Goal: Communication & Community: Participate in discussion

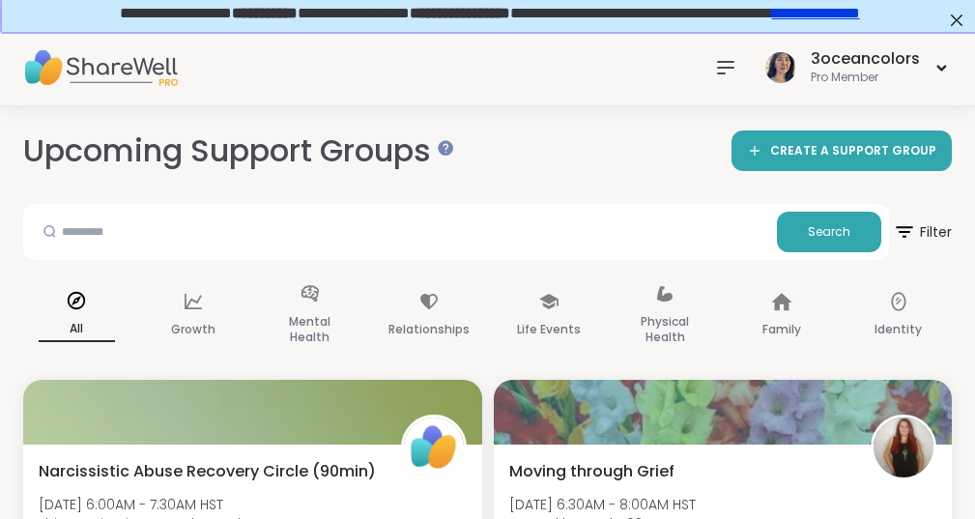
click at [734, 54] on div at bounding box center [725, 67] width 39 height 39
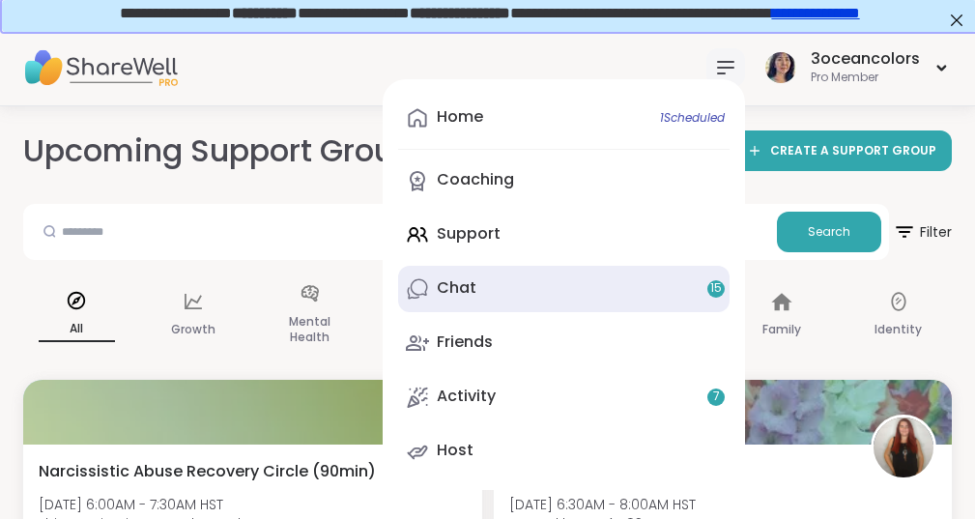
click at [514, 277] on link "Chat 15" at bounding box center [563, 289] width 331 height 46
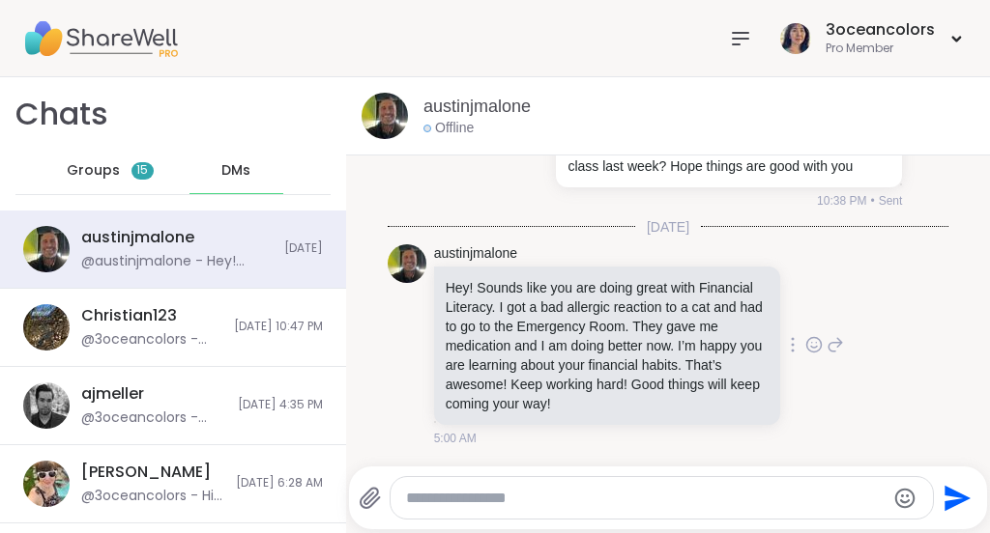
scroll to position [49720, 0]
click at [806, 337] on icon at bounding box center [813, 344] width 14 height 14
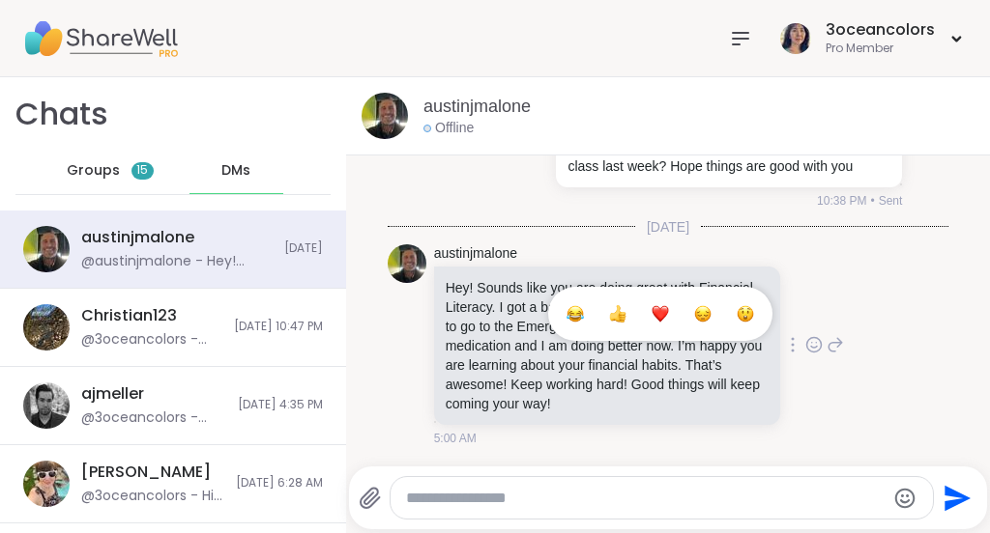
click at [651, 307] on div "Select Reaction: Heart" at bounding box center [659, 313] width 17 height 17
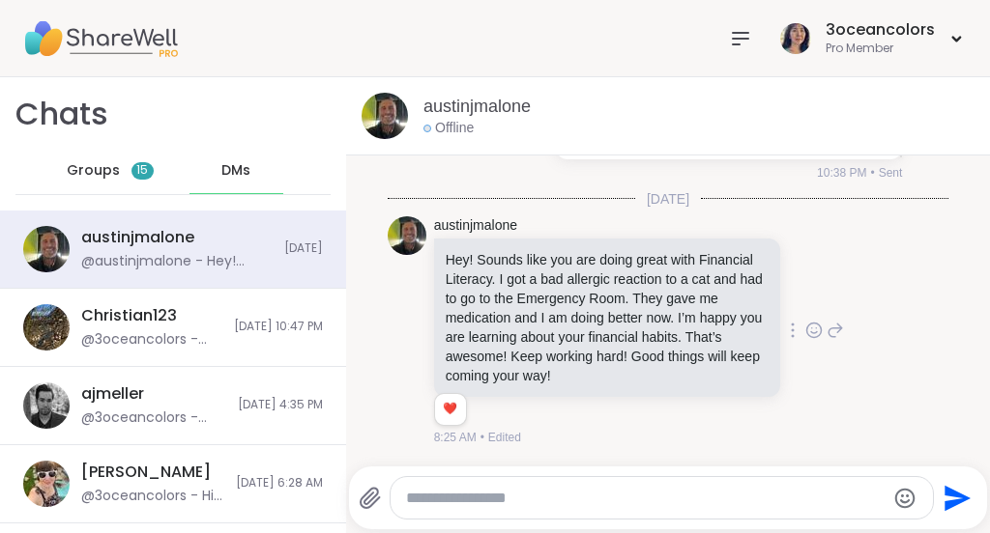
scroll to position [49748, 0]
click at [508, 496] on textarea "Type your message" at bounding box center [645, 498] width 478 height 19
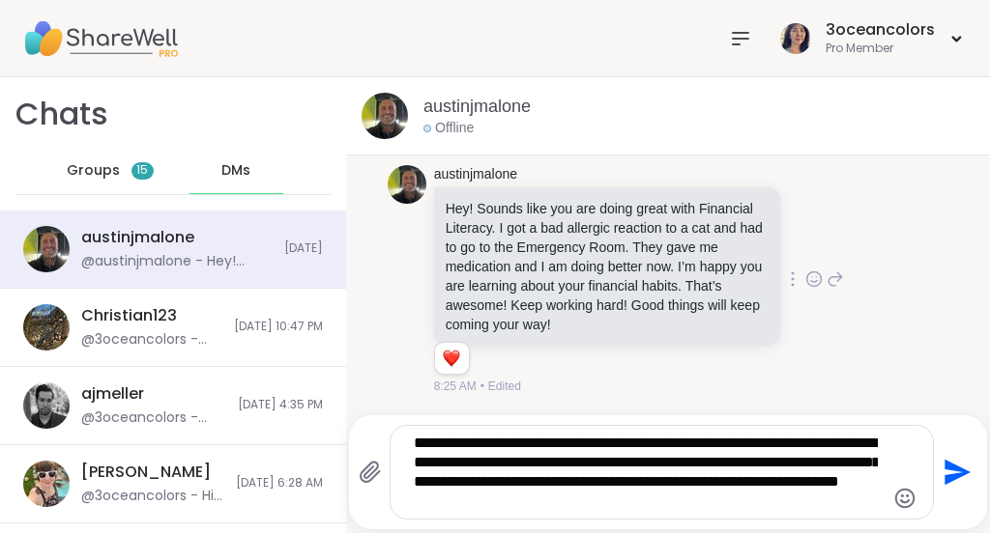
type textarea "**********"
click at [944, 476] on icon "Send" at bounding box center [957, 473] width 26 height 26
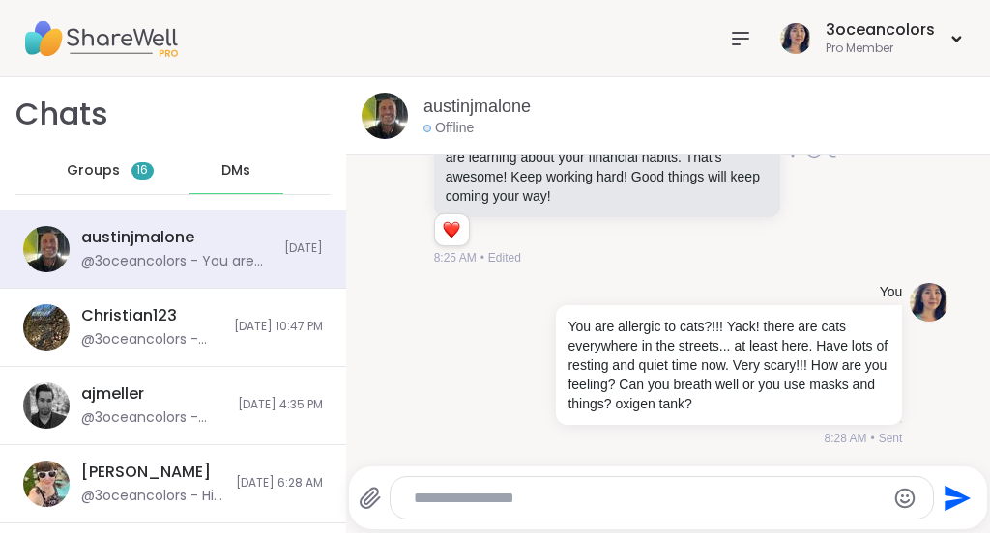
scroll to position [49929, 0]
click at [100, 167] on span "Groups" at bounding box center [93, 170] width 53 height 19
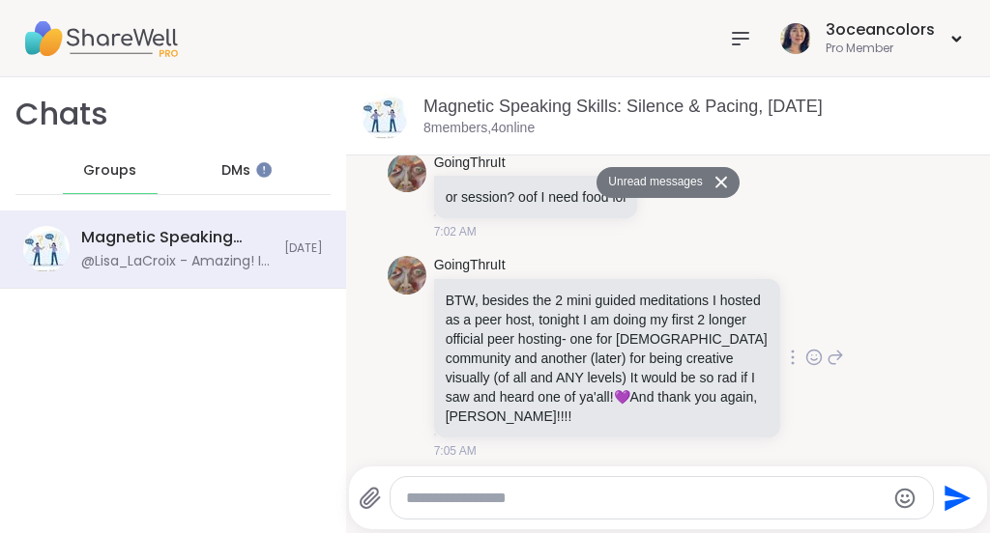
scroll to position [2663, 0]
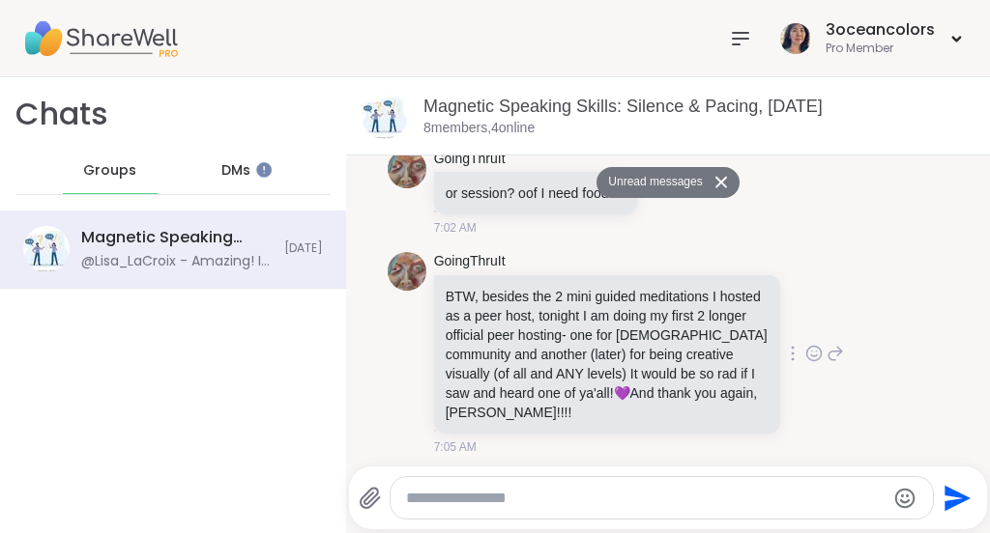
click at [805, 363] on icon at bounding box center [813, 353] width 17 height 19
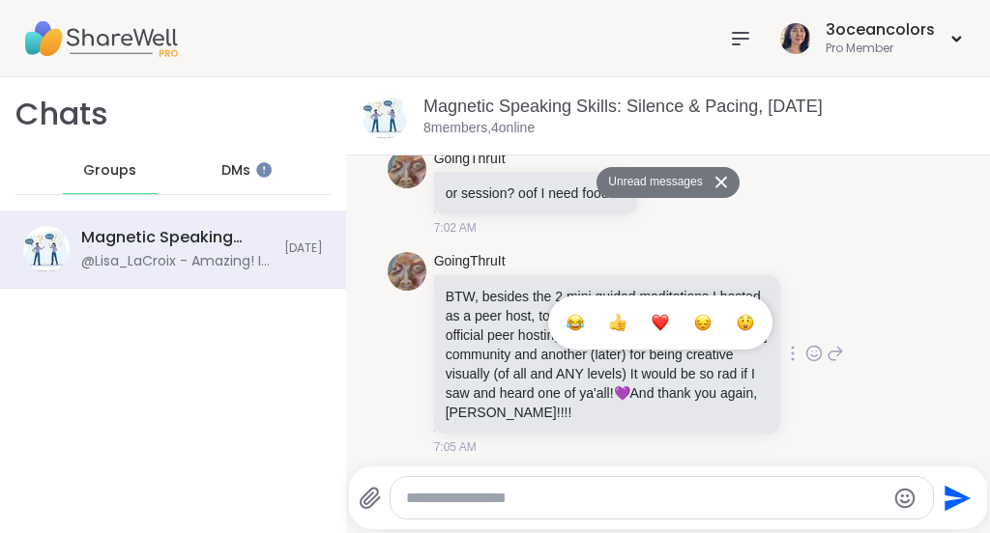
click at [651, 331] on div "Select Reaction: Heart" at bounding box center [659, 322] width 17 height 17
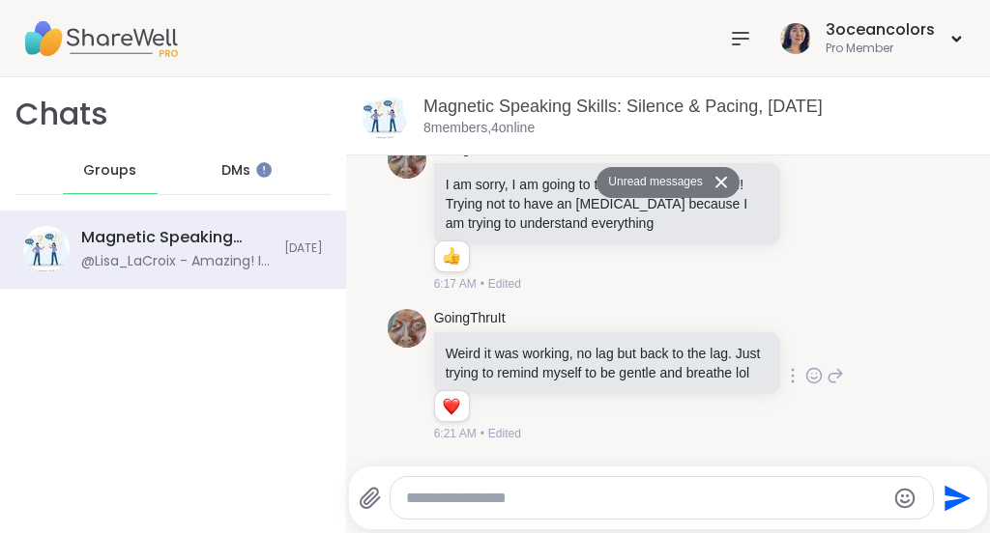
scroll to position [720, 0]
